Goal: Check status: Check status

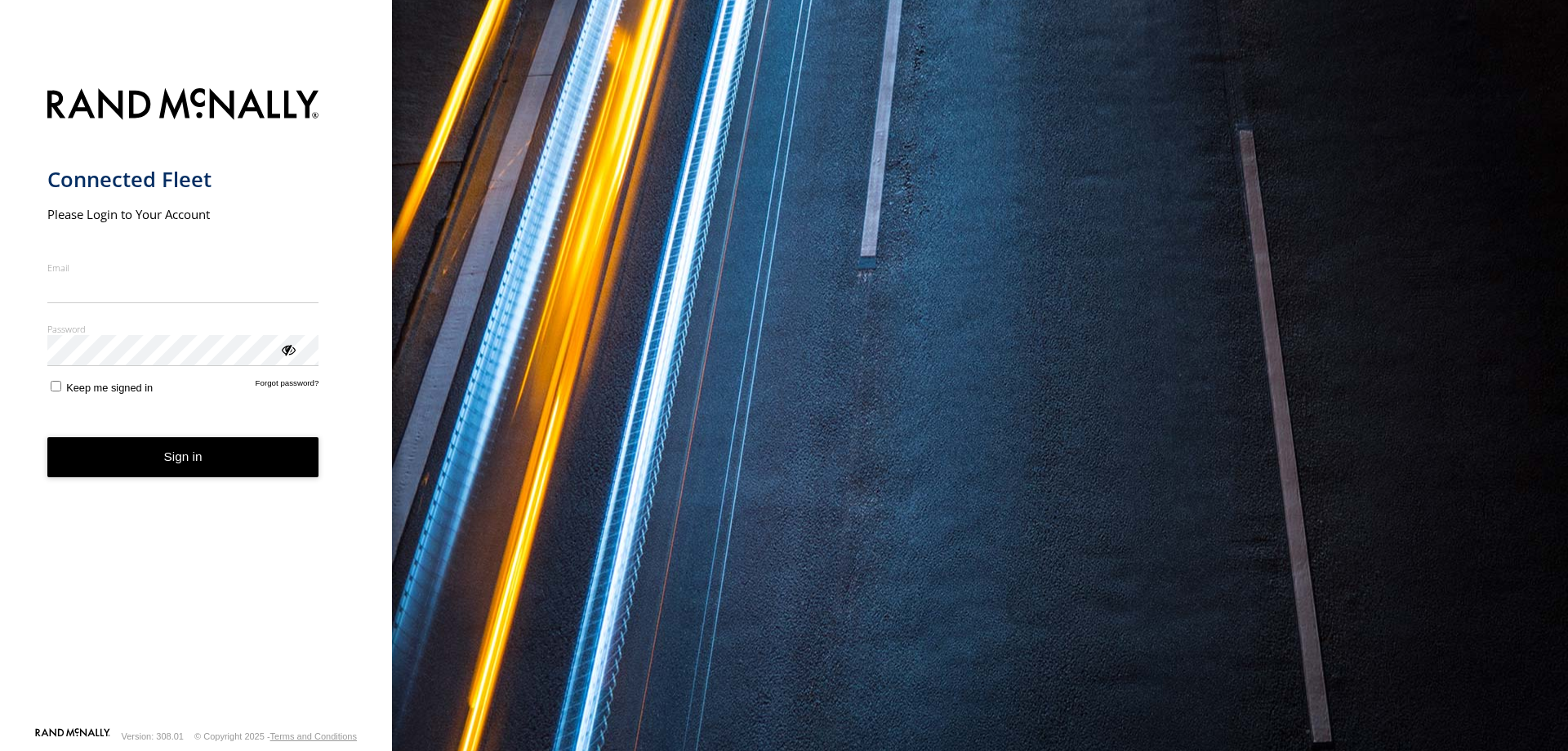
click at [138, 287] on input "Email" at bounding box center [183, 288] width 272 height 29
type input "**********"
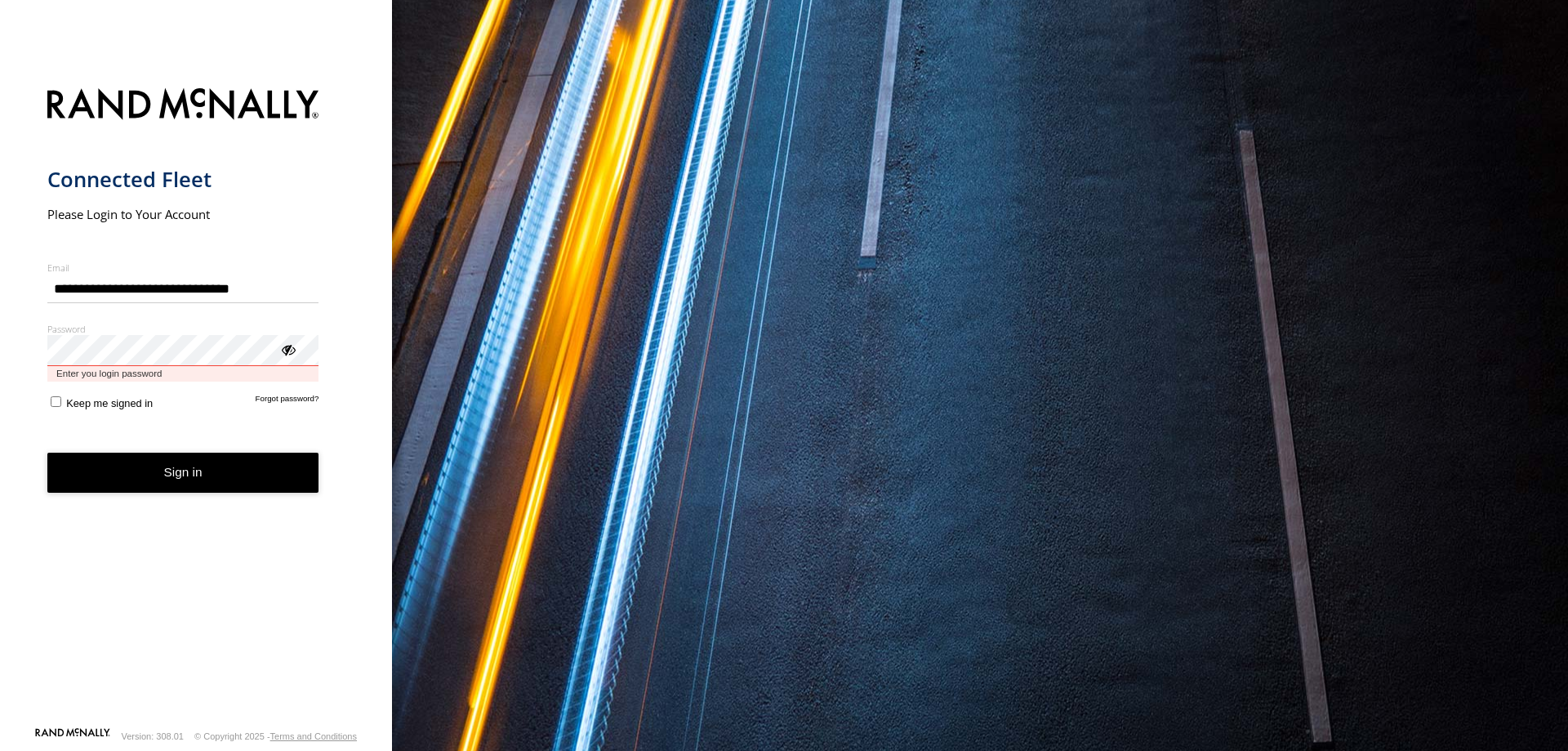
click at [47, 452] on button "Sign in" at bounding box center [183, 472] width 272 height 40
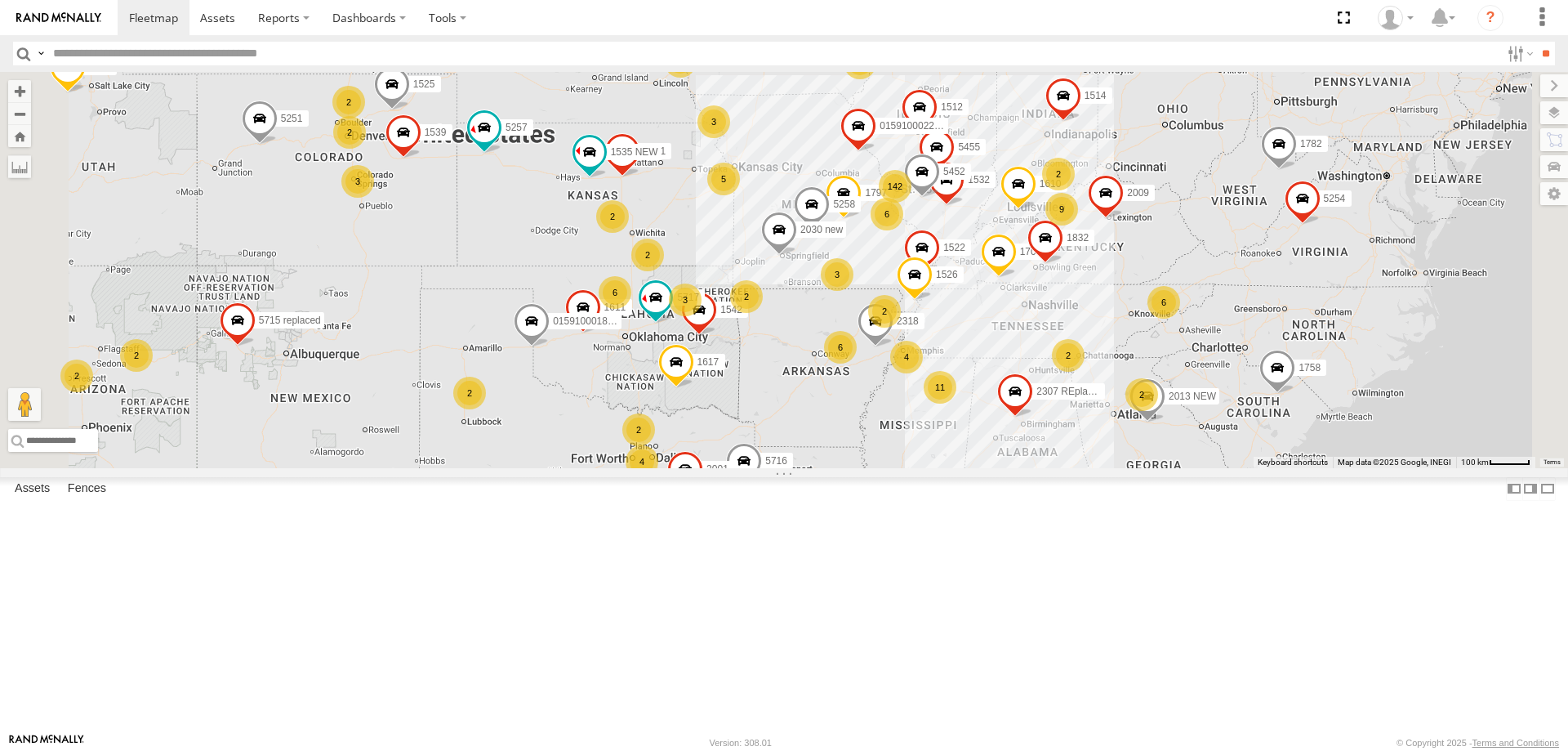
drag, startPoint x: 1089, startPoint y: 292, endPoint x: 980, endPoint y: 274, distance: 110.5
click at [980, 274] on div "1616 5714 NEW 5709 1825 015910001844904 1612 5716 5257 5252 NEW 1788 1514 1758 …" at bounding box center [784, 269] width 1568 height 397
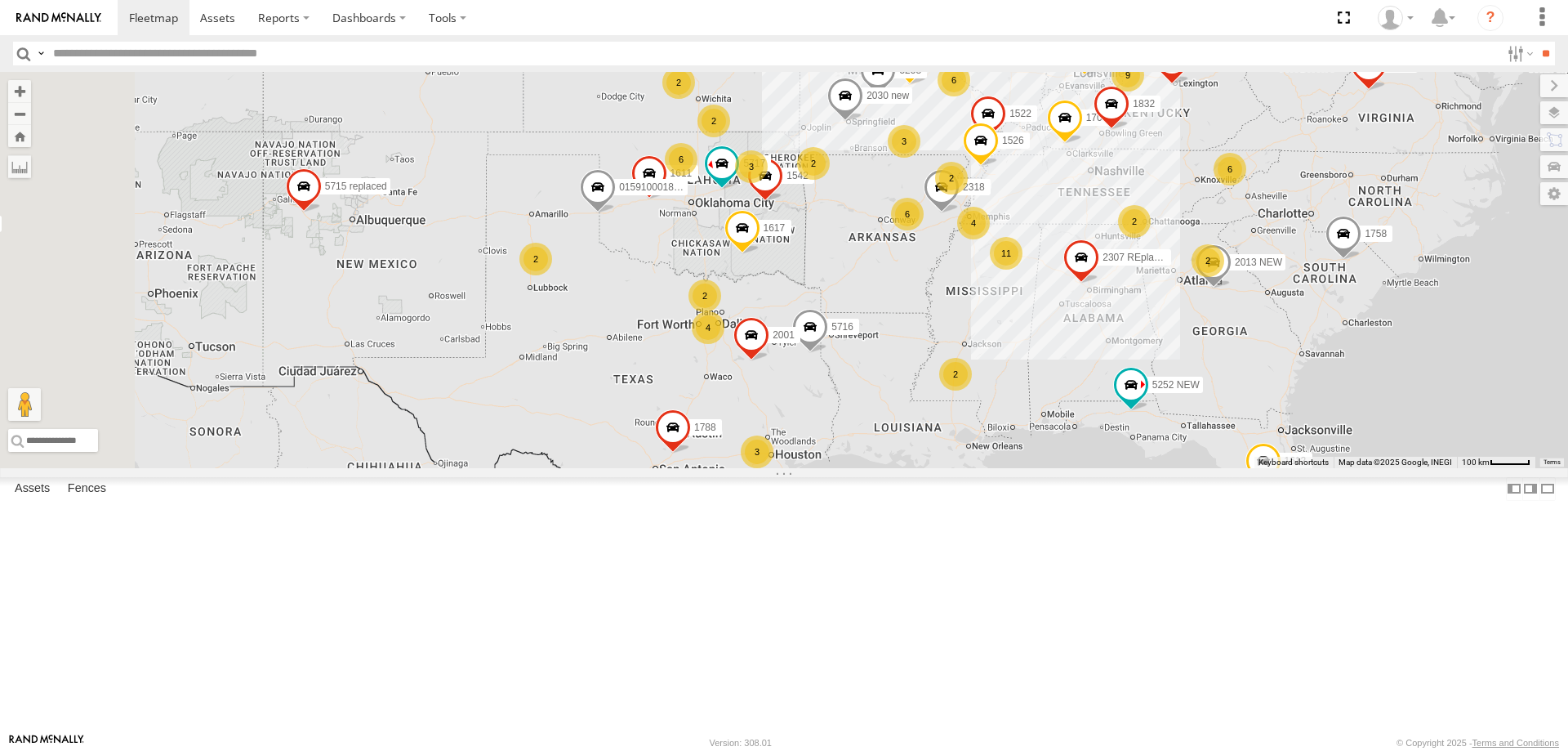
drag, startPoint x: 704, startPoint y: 292, endPoint x: 930, endPoint y: 215, distance: 238.8
click at [930, 215] on div "1616 5714 NEW 5709 1825 015910001844904 1612 5716 5257 5252 NEW 1788 1514 1758 …" at bounding box center [784, 269] width 1568 height 397
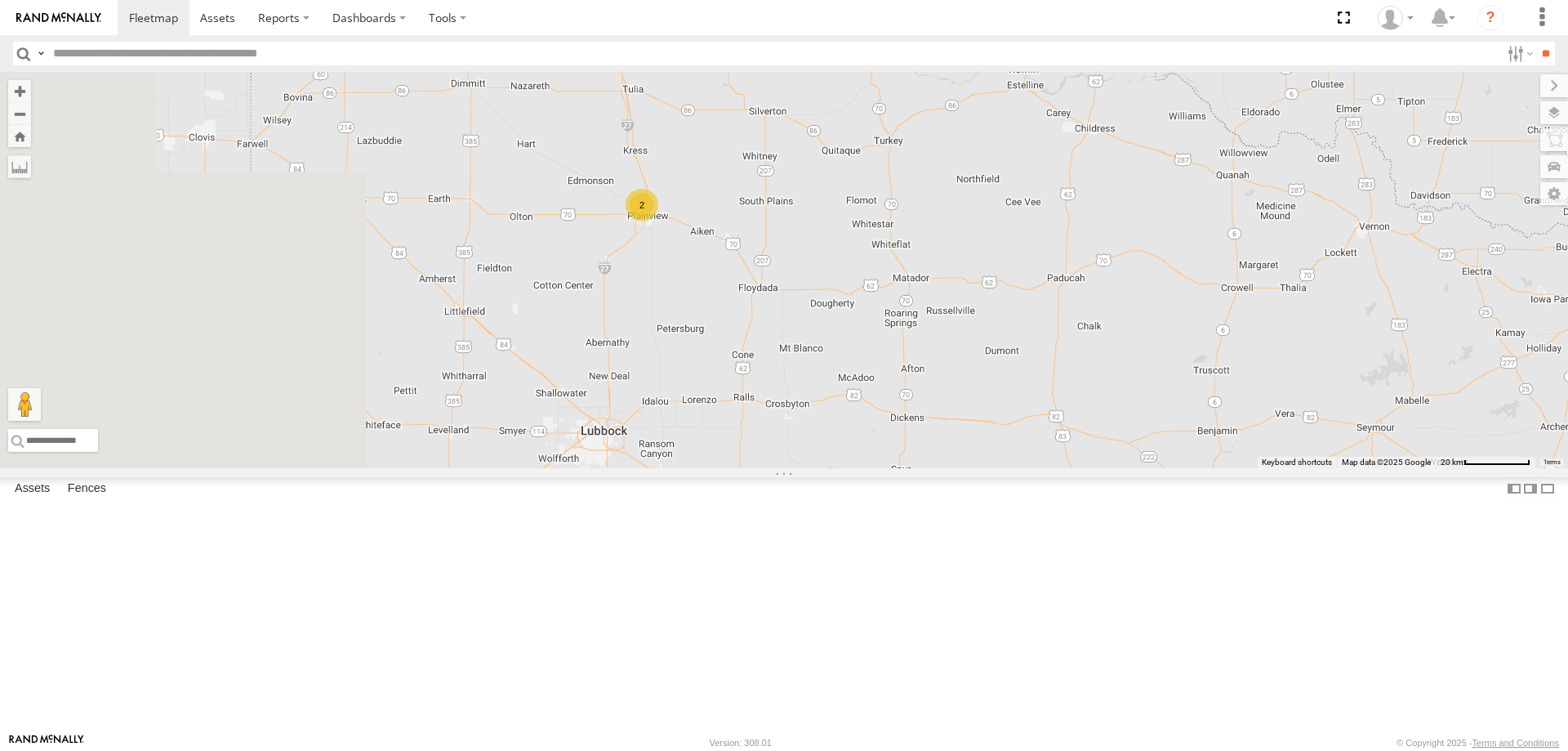
drag, startPoint x: 711, startPoint y: 276, endPoint x: 907, endPoint y: 447, distance: 260.1
click at [907, 447] on div "1616 5714 NEW 5709 1825 015910001844904 1612 5716 5257 5252 NEW 1788 1514 1758 …" at bounding box center [784, 269] width 1568 height 397
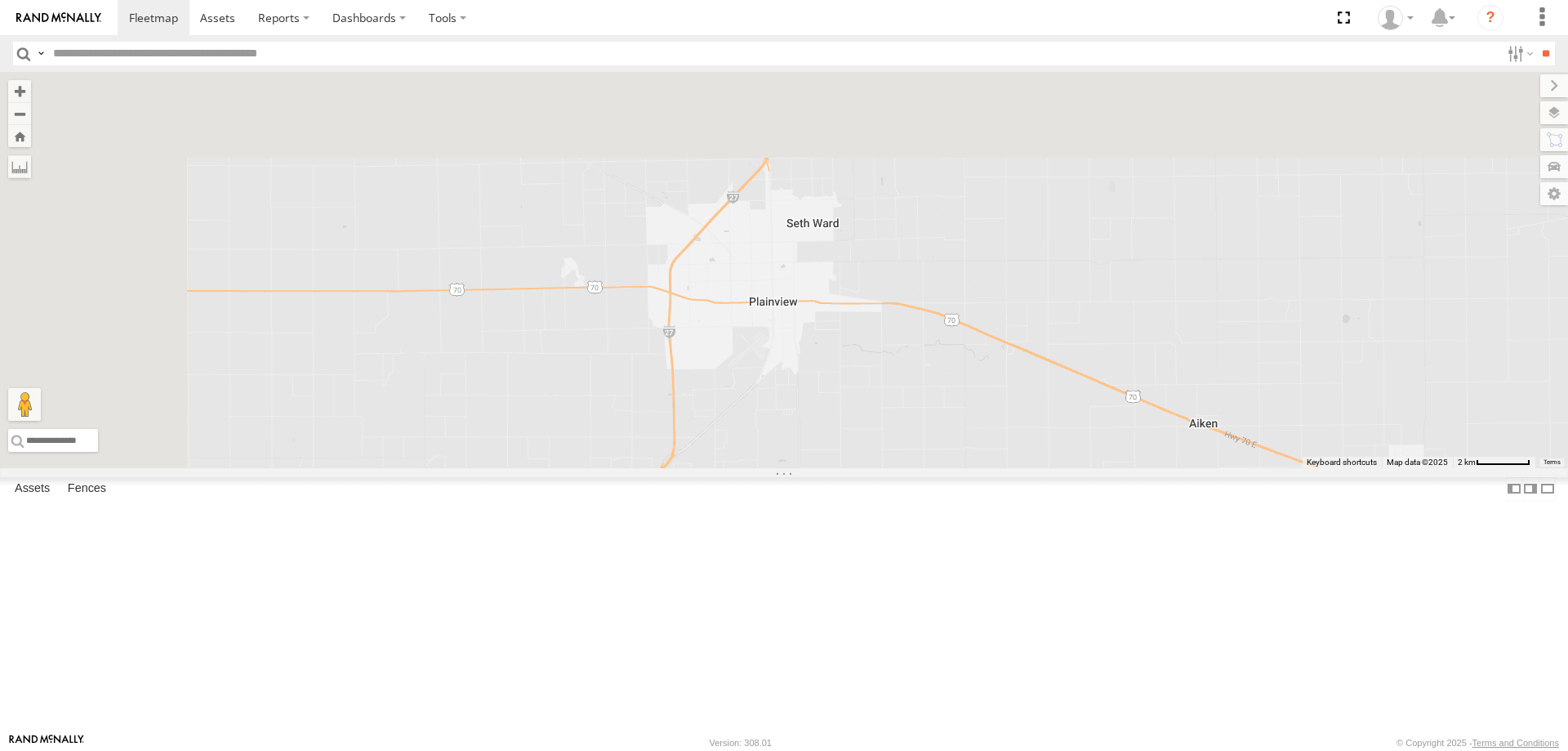
drag, startPoint x: 888, startPoint y: 386, endPoint x: 1038, endPoint y: 724, distance: 369.8
click at [1034, 468] on div "1616 5714 NEW 5709 1825 015910001844904 1612 5716 5257 5252 NEW 1788 1514 1758 …" at bounding box center [784, 269] width 1568 height 397
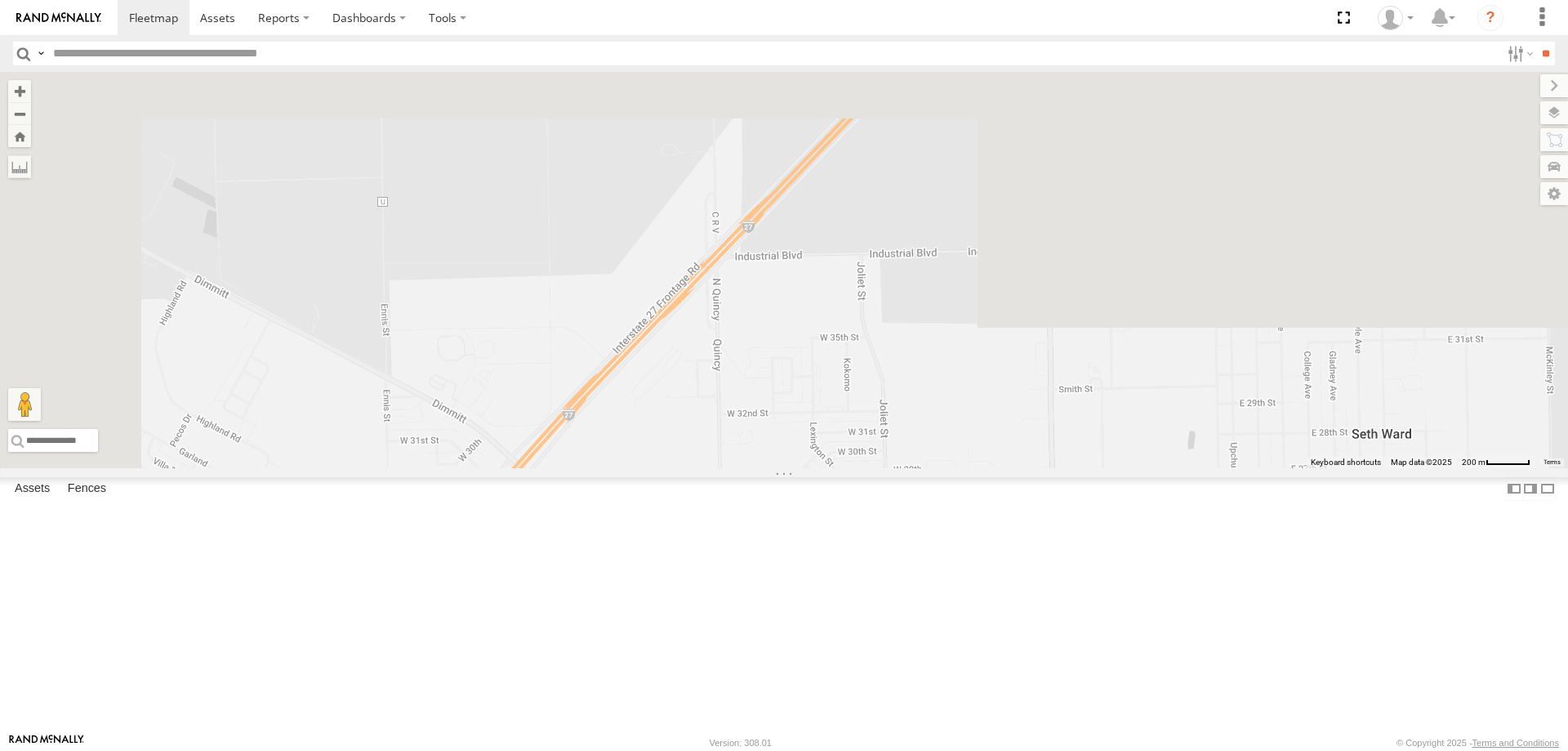
drag, startPoint x: 949, startPoint y: 201, endPoint x: 994, endPoint y: 774, distance: 574.8
click at [994, 750] on html at bounding box center [784, 375] width 1568 height 751
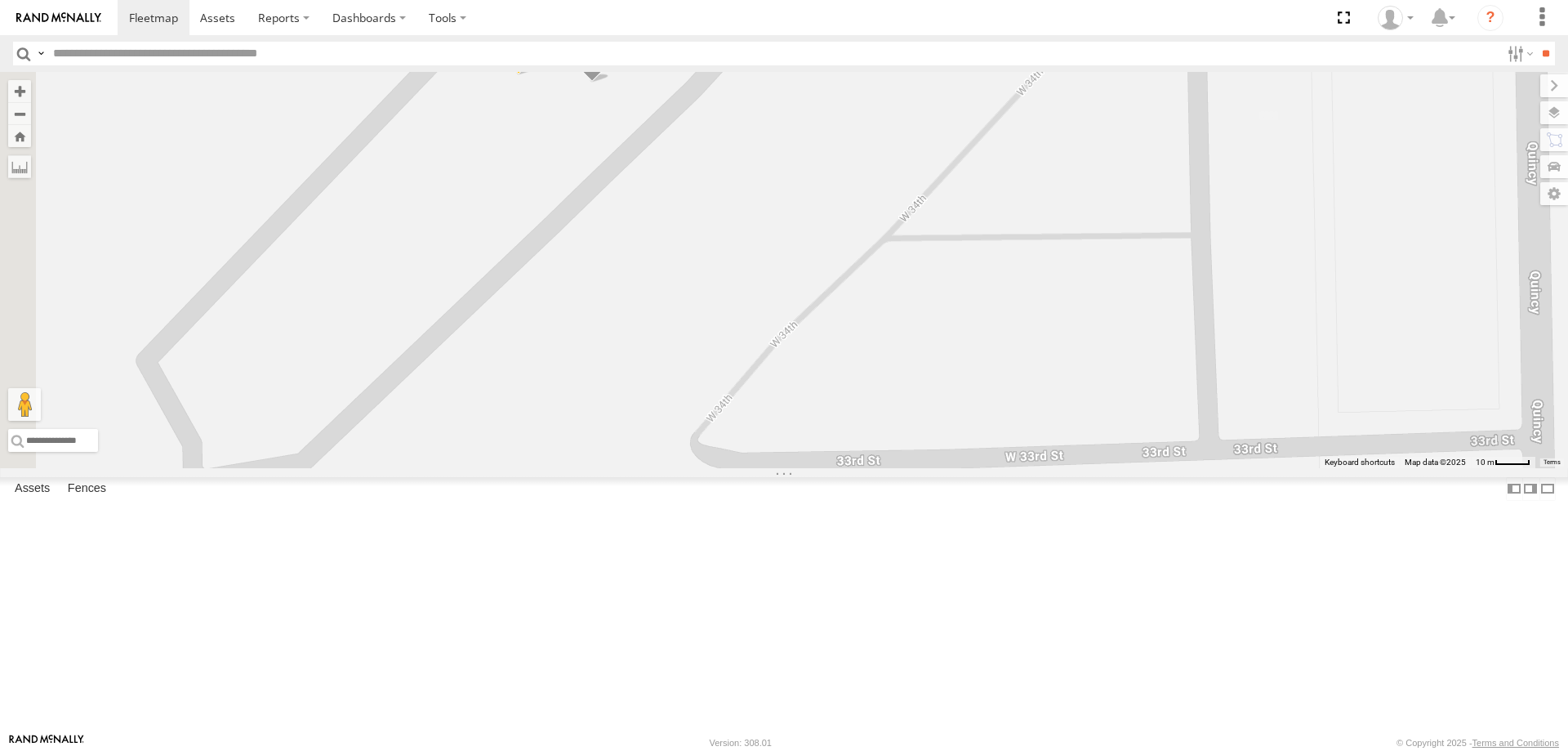
drag, startPoint x: 770, startPoint y: 505, endPoint x: 971, endPoint y: 463, distance: 205.3
click at [1013, 468] on div "1616 5714 NEW 5709 1825 015910001844904 1612 5716 5257 5252 NEW 1788 1514 1758 …" at bounding box center [784, 269] width 1568 height 397
